Goal: Task Accomplishment & Management: Manage account settings

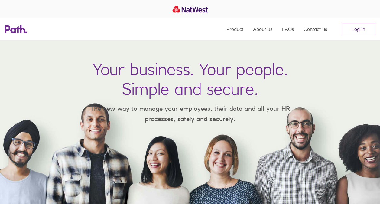
click at [356, 26] on link "Log in" at bounding box center [358, 29] width 34 height 12
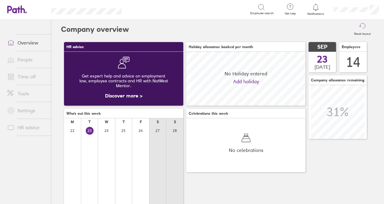
scroll to position [54, 119]
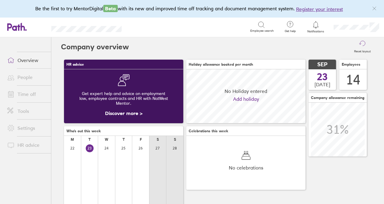
click at [25, 95] on link "Time off" at bounding box center [26, 94] width 49 height 12
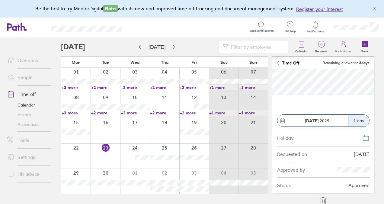
click at [324, 198] on icon at bounding box center [324, 201] width 10 height 10
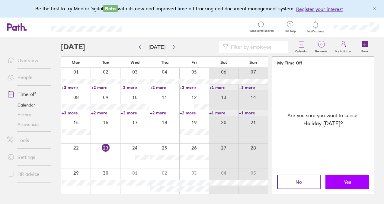
click at [345, 179] on span "Yes" at bounding box center [347, 181] width 7 height 5
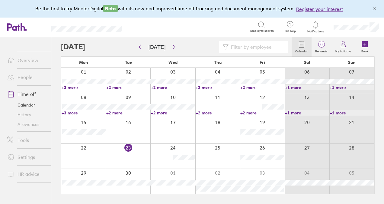
click at [32, 91] on link "Time off" at bounding box center [26, 94] width 49 height 12
